Goal: Communication & Community: Answer question/provide support

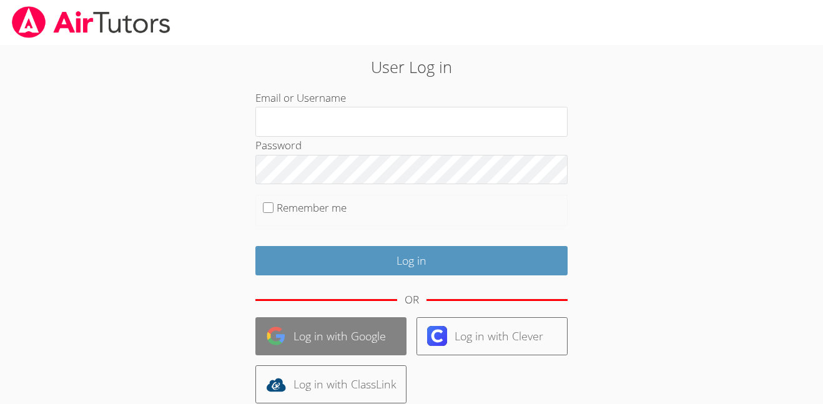
click at [337, 338] on link "Log in with Google" at bounding box center [330, 336] width 151 height 38
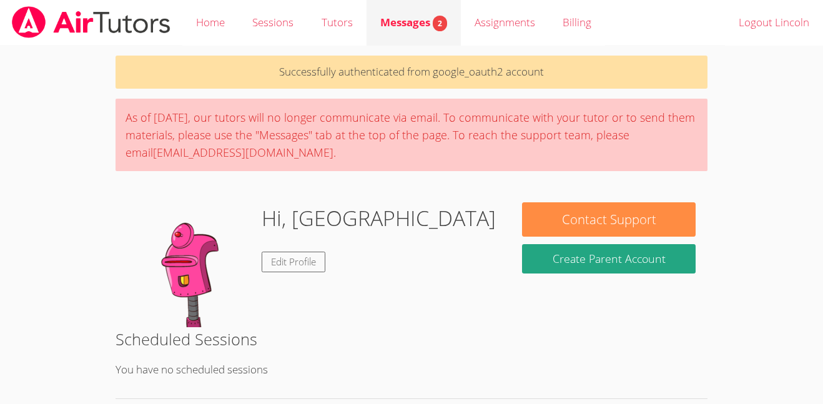
click at [429, 36] on link "Messages 2" at bounding box center [413, 23] width 94 height 46
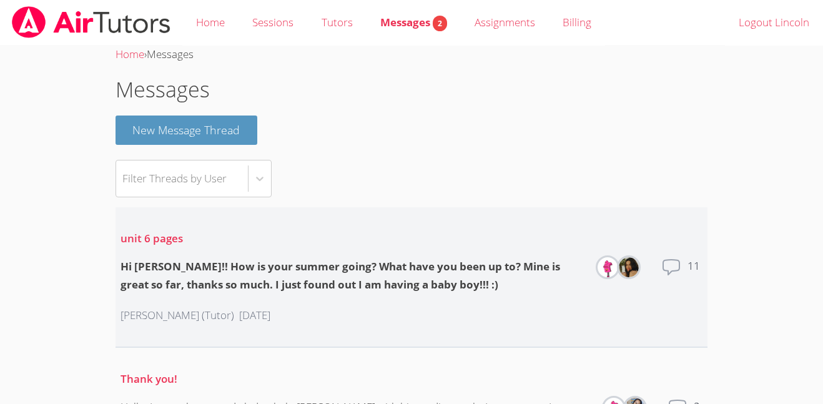
click at [313, 273] on div "Hi Lincoln!! How is your summer going? What have you been up to? Mine is great …" at bounding box center [352, 276] width 464 height 36
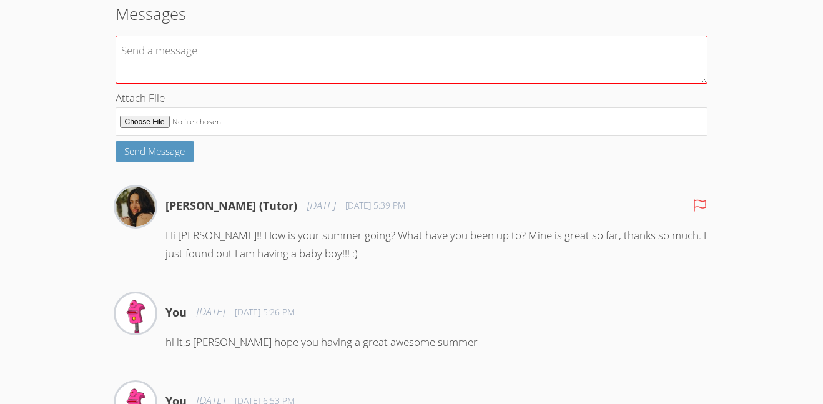
scroll to position [203, 0]
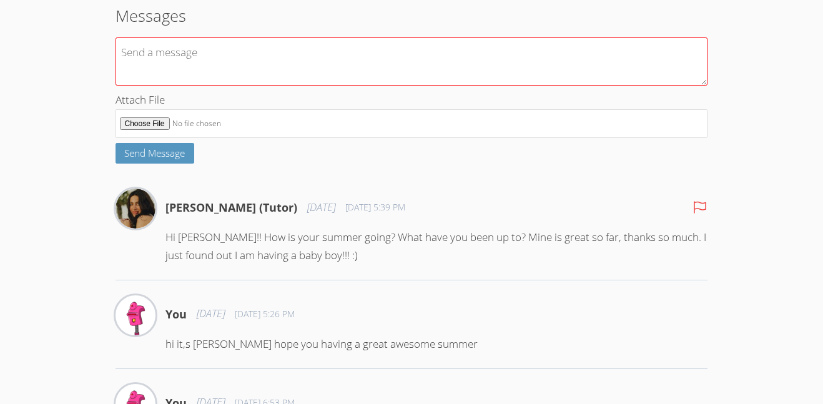
click at [179, 69] on textarea at bounding box center [411, 61] width 592 height 48
type textarea "/"
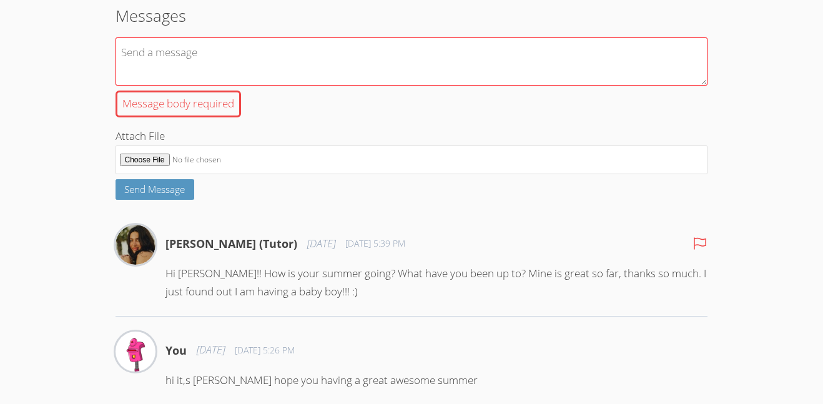
type textarea "V"
click at [177, 66] on textarea "Message body required" at bounding box center [411, 61] width 592 height 48
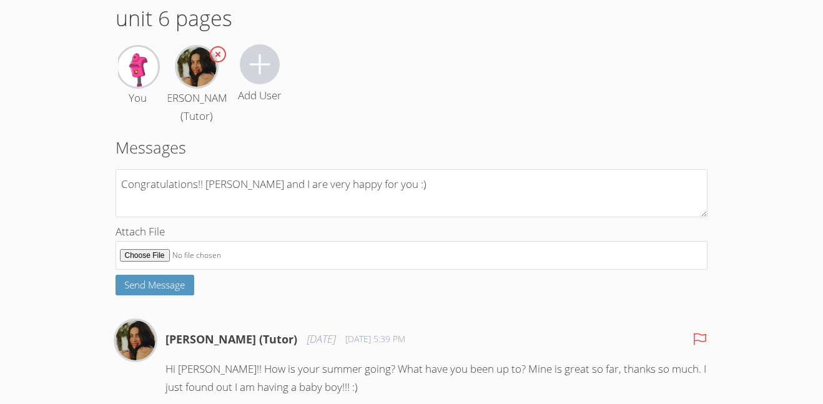
scroll to position [73, 0]
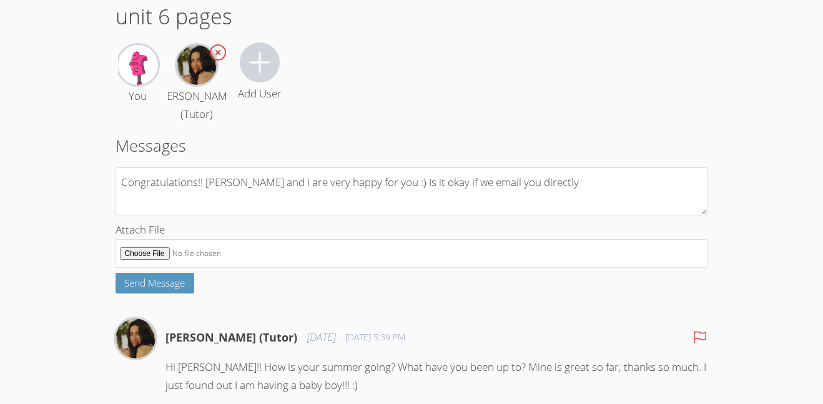
click at [534, 124] on div "You [PERSON_NAME] (Tutor) Add User" at bounding box center [411, 82] width 592 height 81
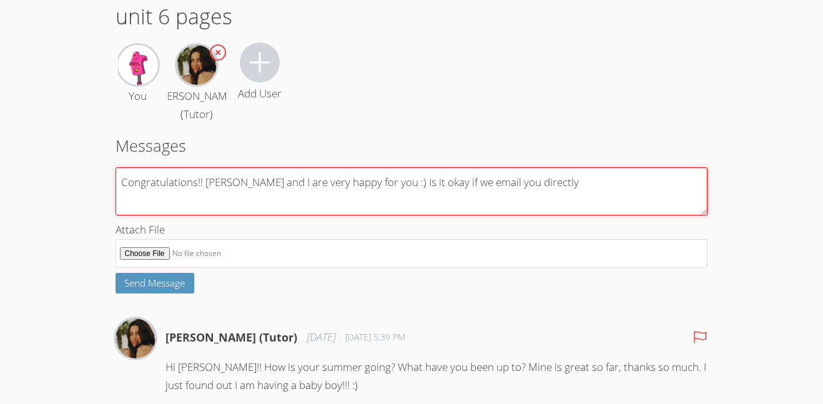
click at [539, 201] on textarea "Congratulations!! Lincoln and I are very happy for you :) Is it okay if we emai…" at bounding box center [411, 191] width 592 height 48
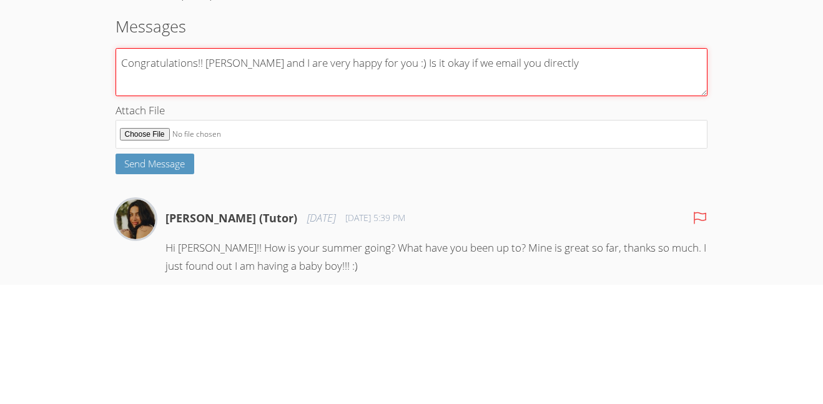
click at [380, 208] on textarea "Congratulations!! Lincoln and I are very happy for you :) Is it okay if we emai…" at bounding box center [411, 191] width 592 height 48
click at [381, 186] on textarea "Congratulations!! Lincoln and I are very happy for you :) Is it okay if we emai…" at bounding box center [411, 191] width 592 height 48
type textarea "Congratulations!! Lincoln and I are very happy for you :) 🥳🥳 Is it okay if we e…"
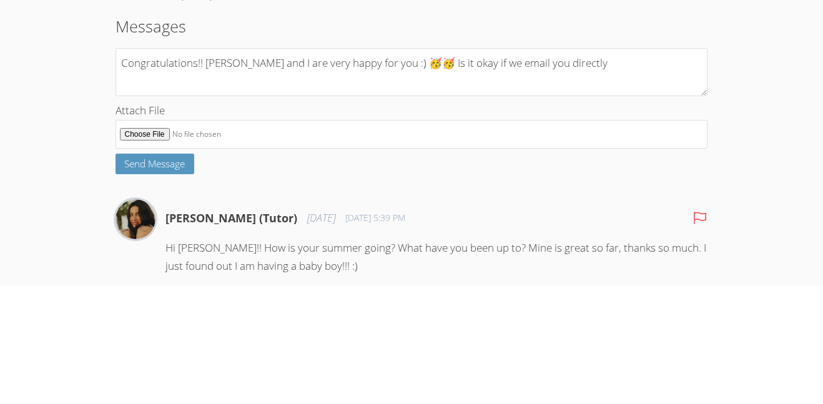
click at [728, 65] on body "Home Sessions Tutors Messages 1 Assignments Billing Logout Lincoln Home › Messa…" at bounding box center [411, 129] width 823 height 404
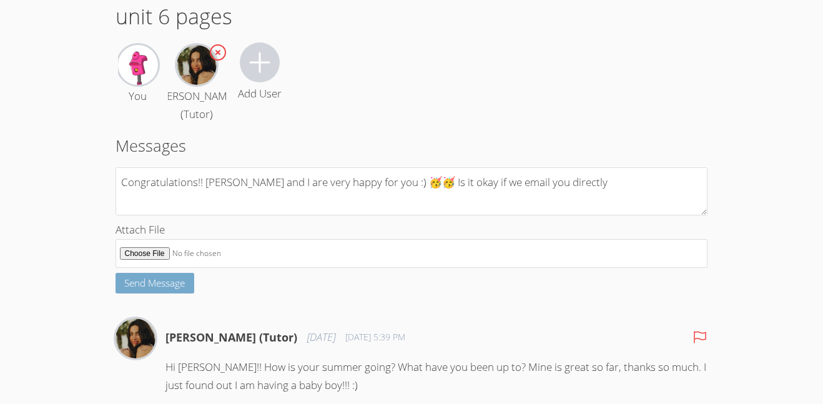
click at [140, 289] on span "Send Message" at bounding box center [154, 283] width 61 height 12
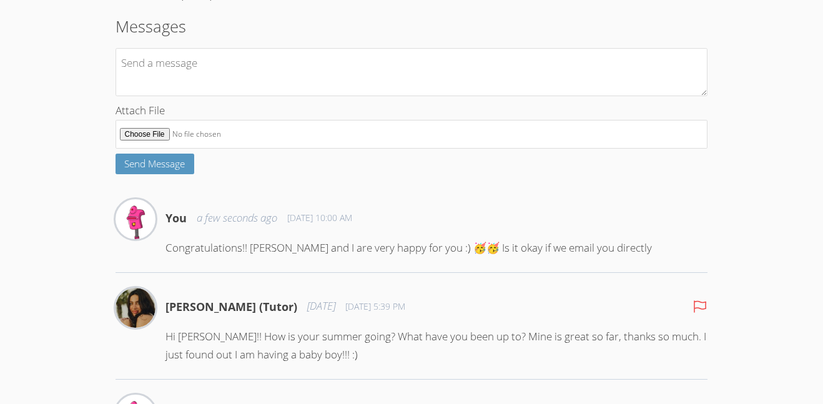
scroll to position [190, 0]
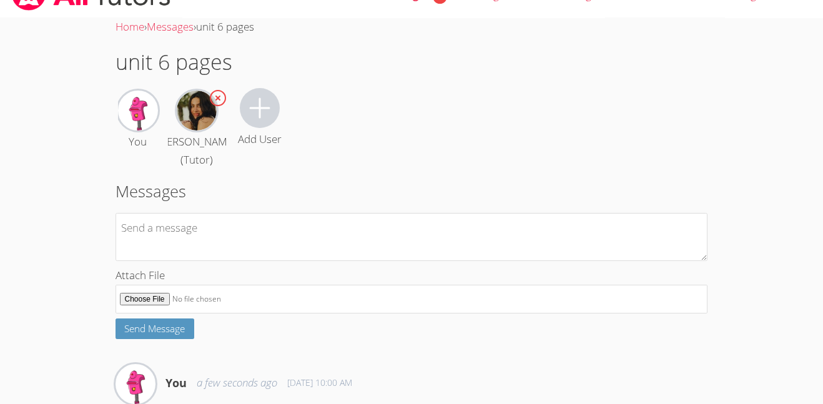
scroll to position [0, 0]
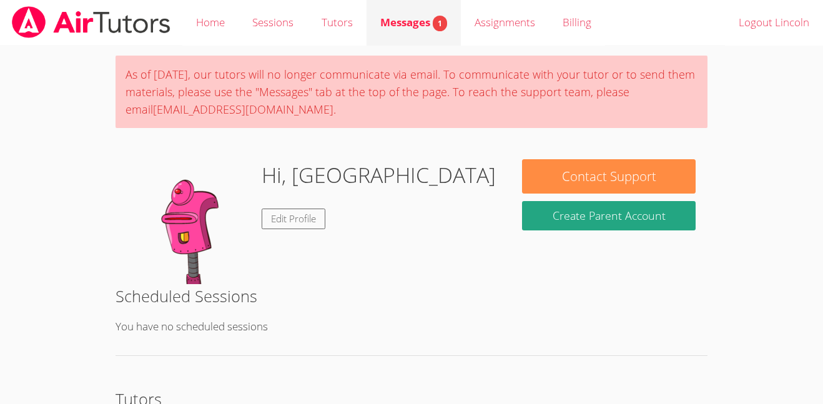
click at [422, 11] on link "Messages 1" at bounding box center [413, 23] width 94 height 46
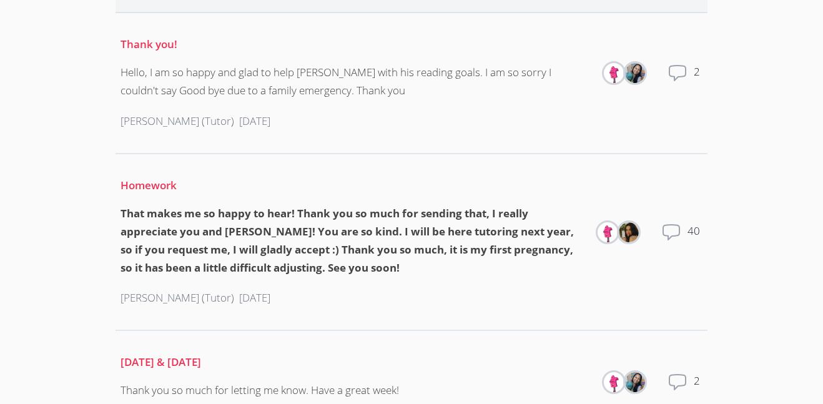
scroll to position [395, 0]
